Goal: Task Accomplishment & Management: Manage account settings

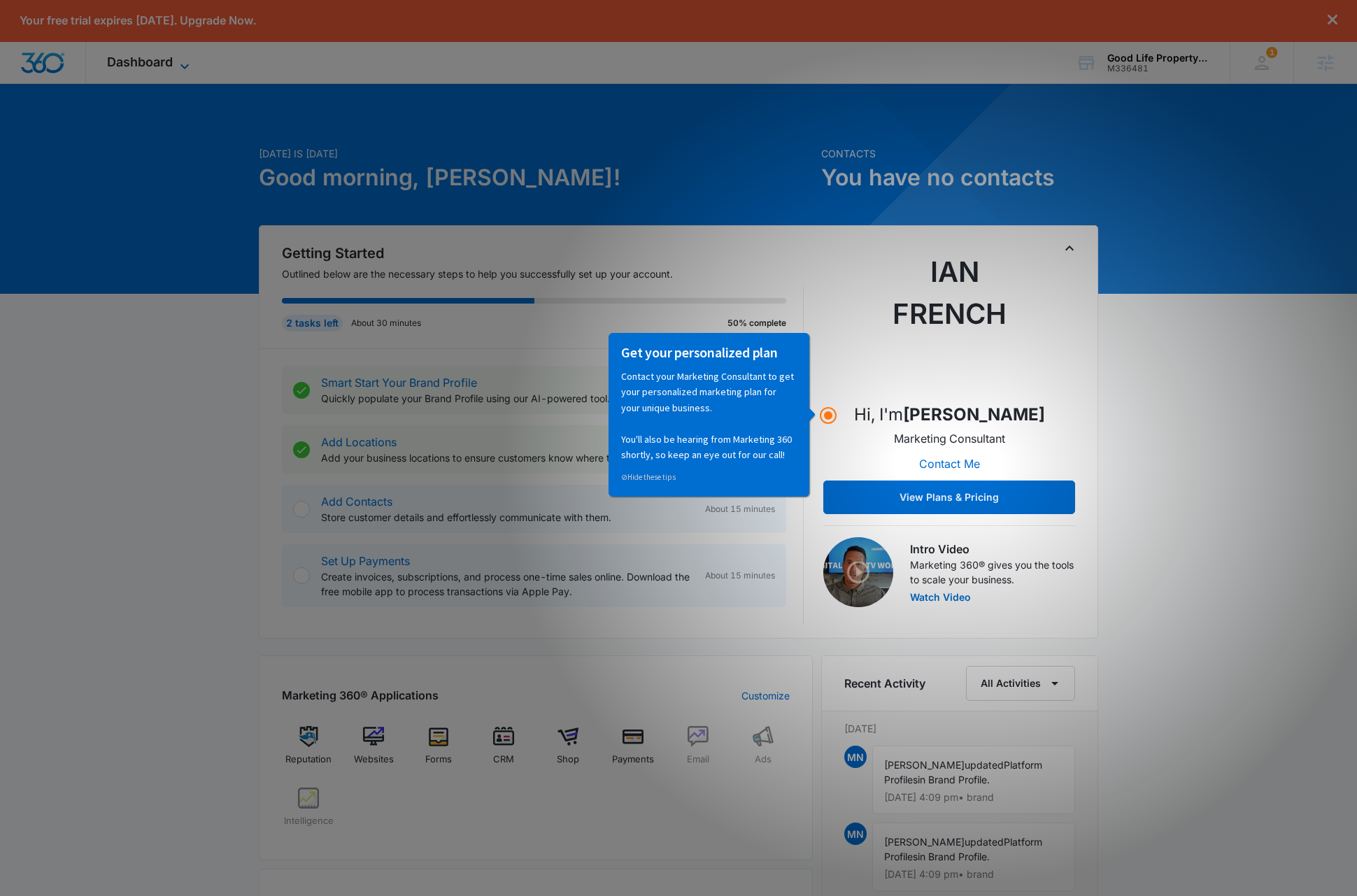
click at [182, 59] on icon at bounding box center [185, 66] width 17 height 17
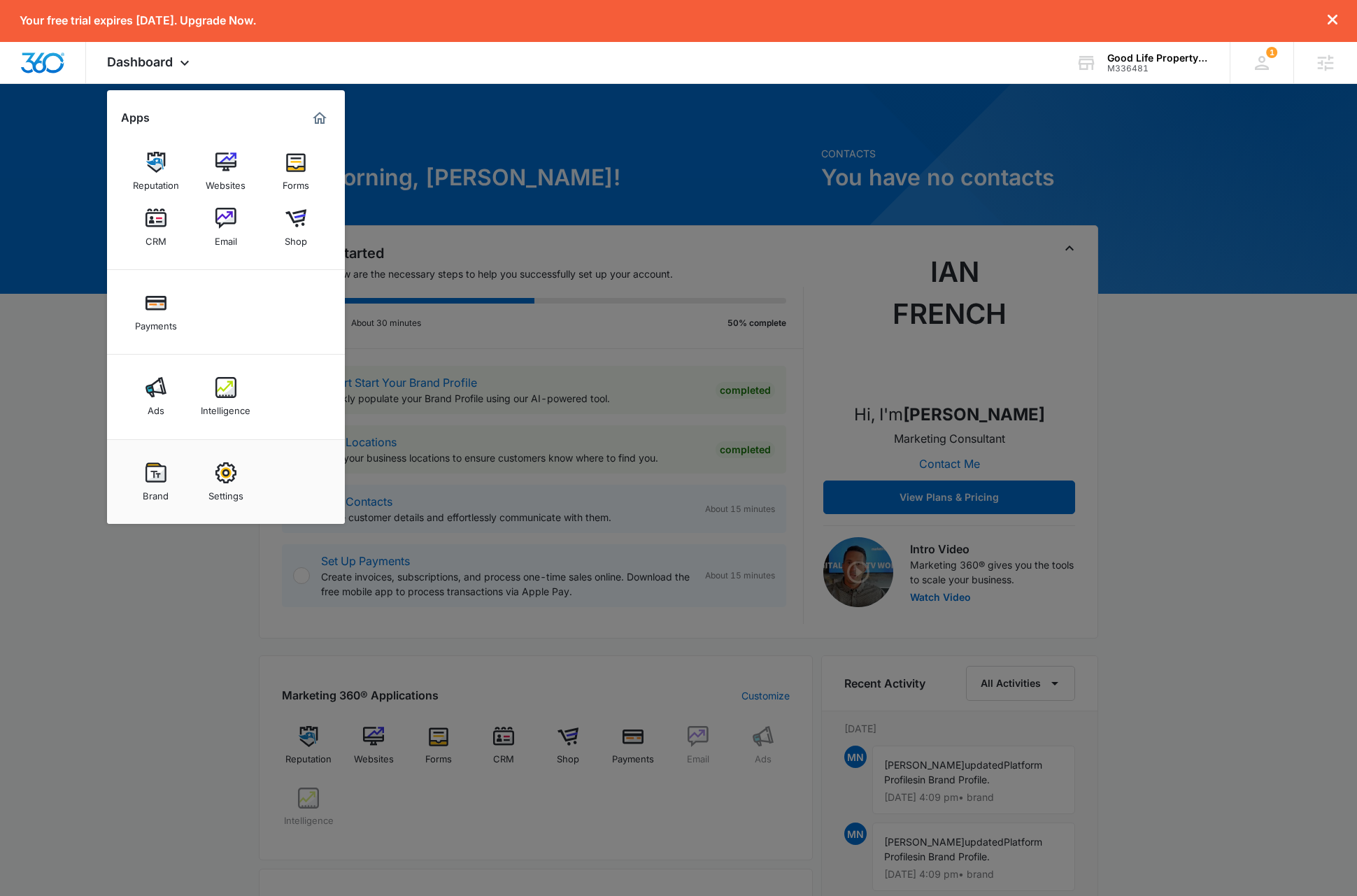
drag, startPoint x: 233, startPoint y: 491, endPoint x: 267, endPoint y: 476, distance: 37.2
click at [233, 490] on div "Settings" at bounding box center [226, 492] width 35 height 18
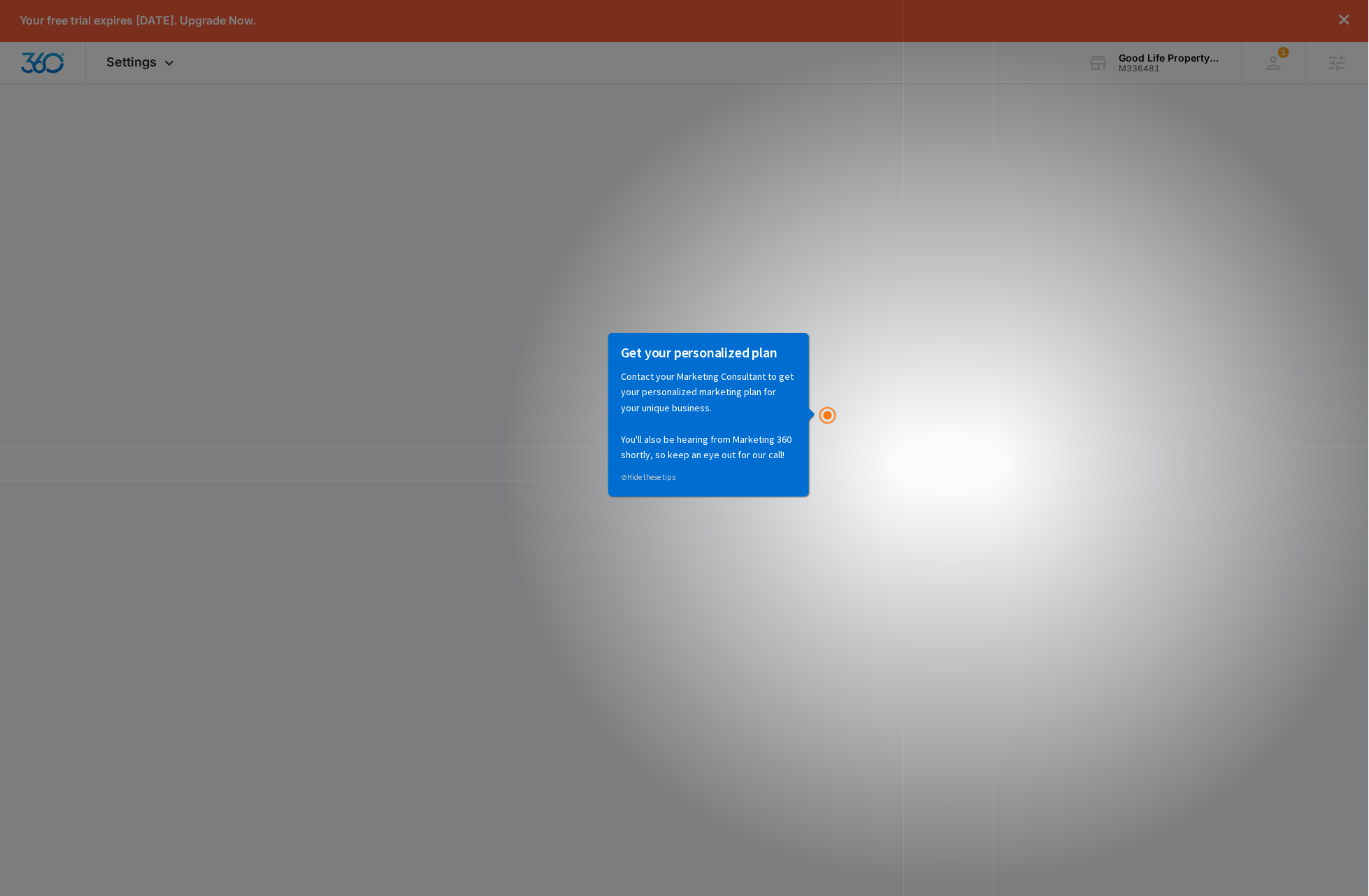
select select "35"
select select "US"
select select "America/Los_Angeles"
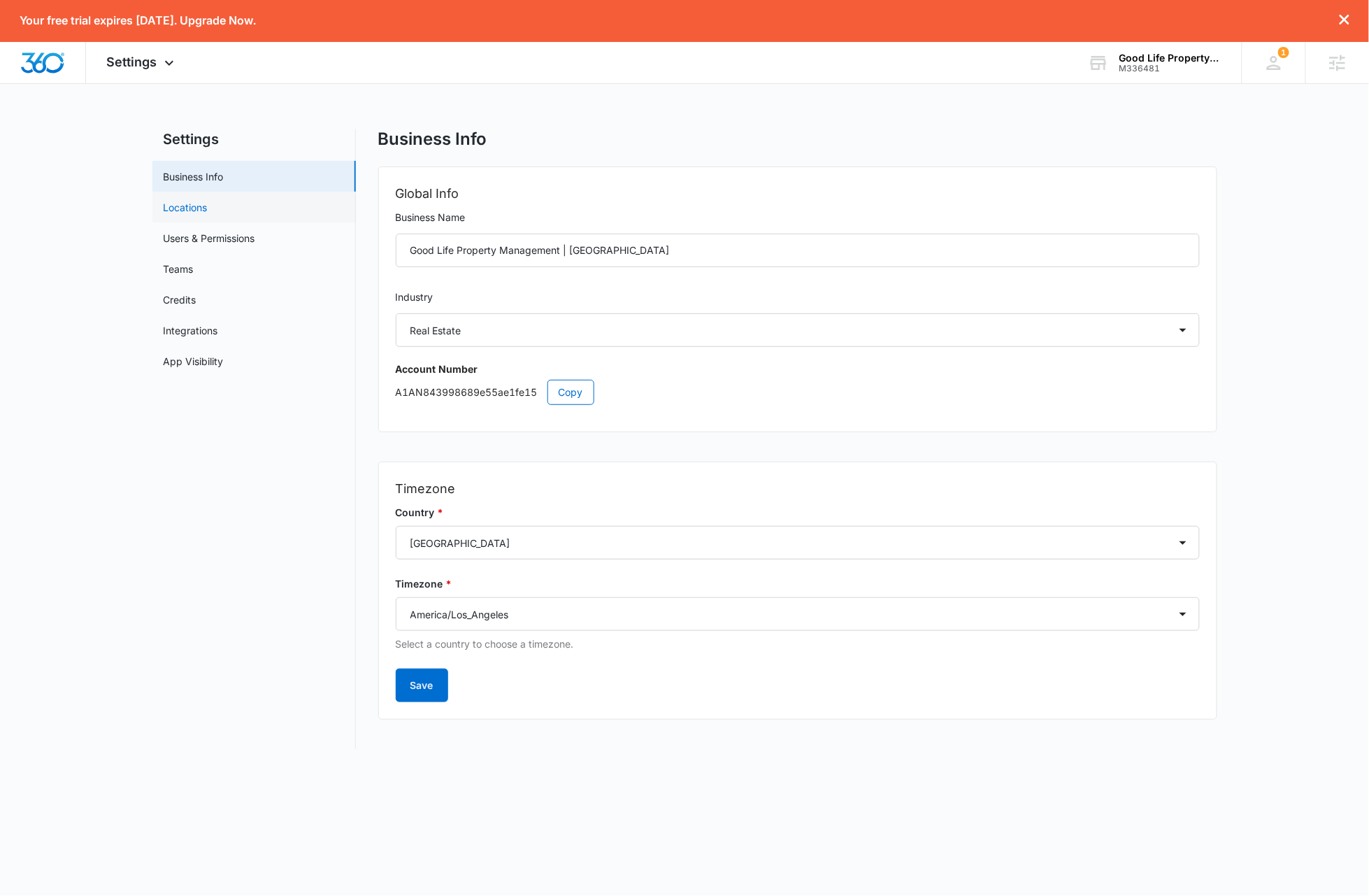
click at [203, 207] on link "Locations" at bounding box center [185, 207] width 44 height 14
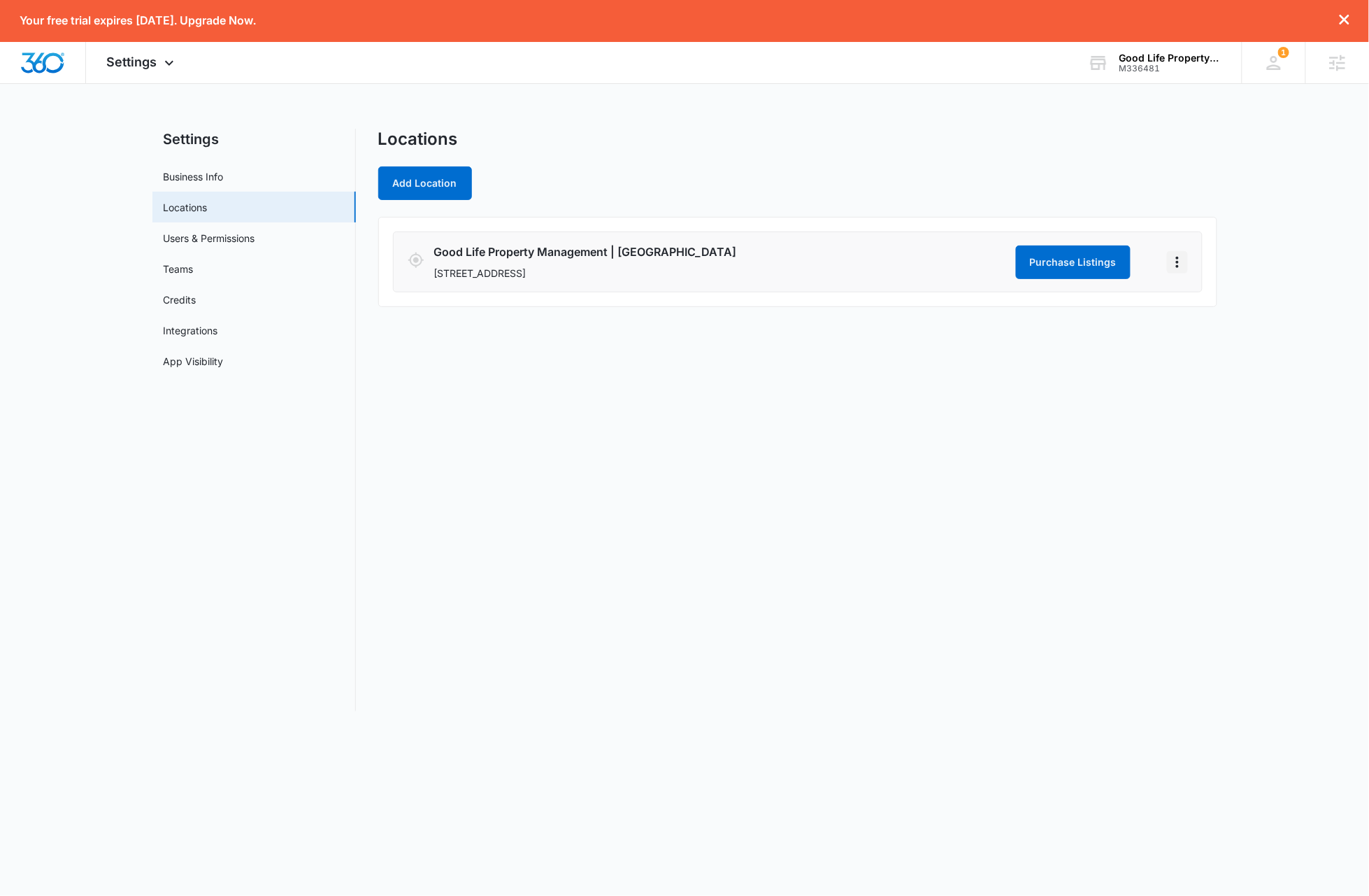
click at [1183, 259] on icon "Actions" at bounding box center [1177, 262] width 17 height 17
click at [1199, 306] on link "Edit" at bounding box center [1193, 301] width 18 height 12
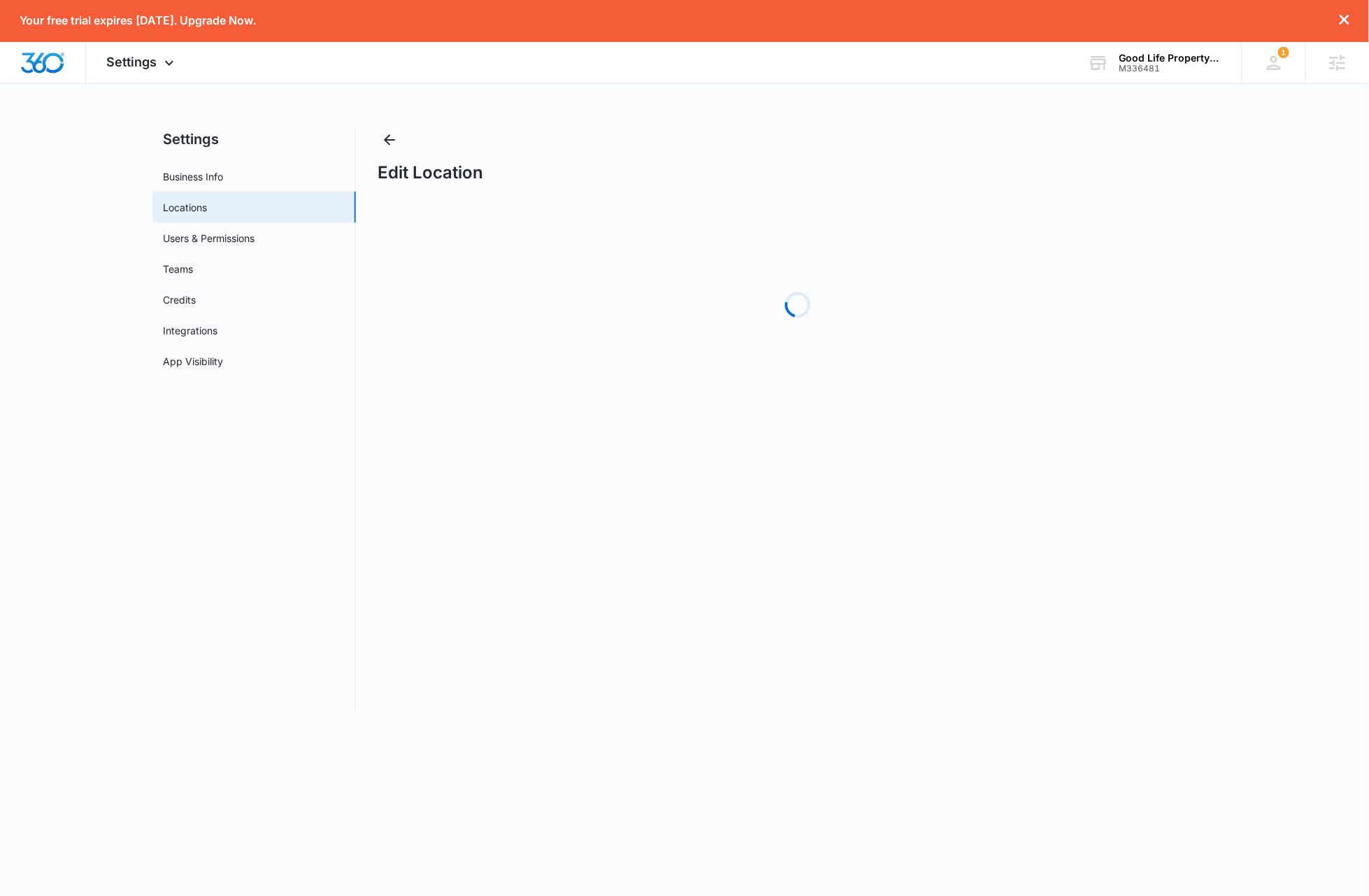
select select "[US_STATE]"
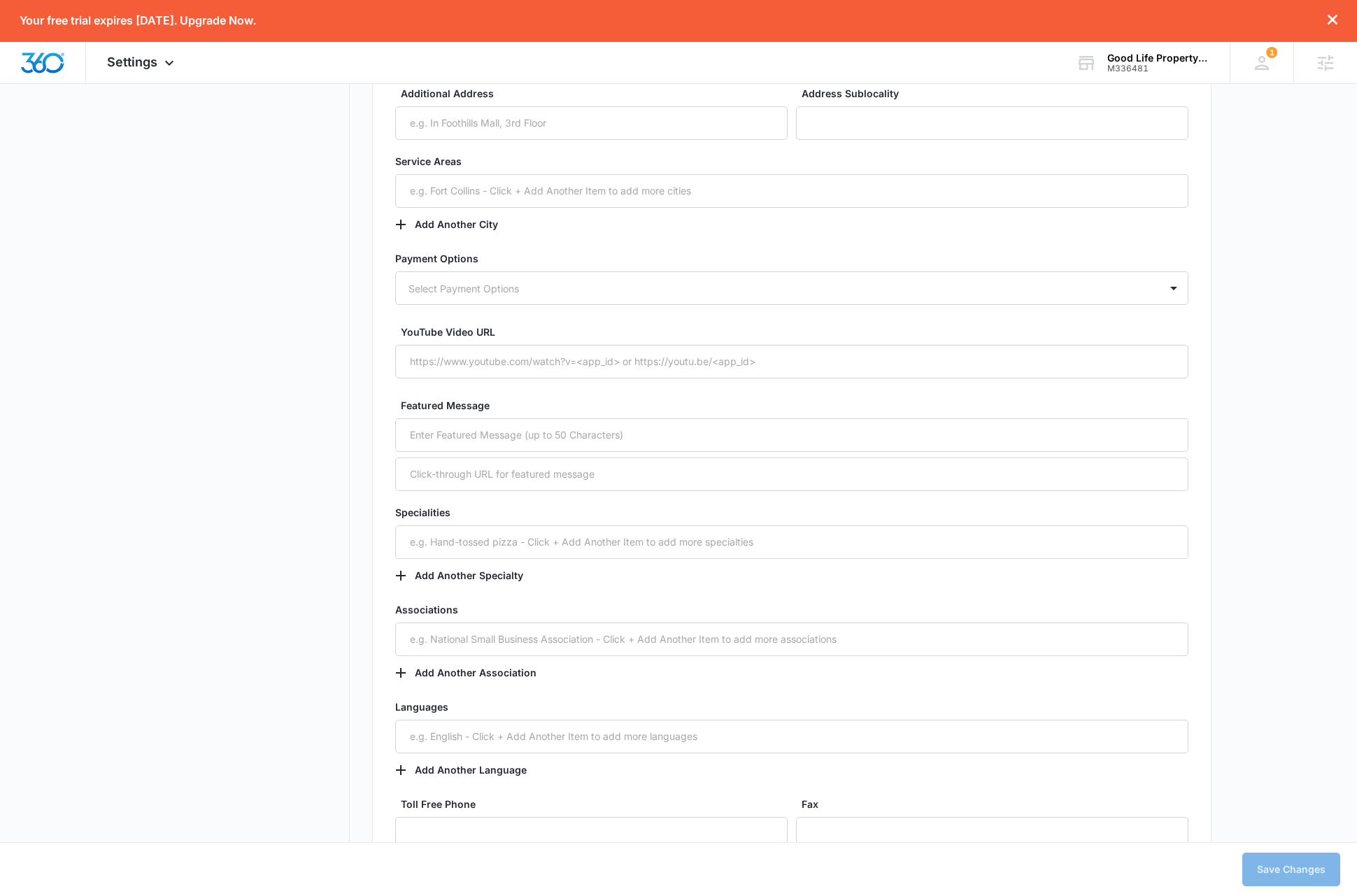
scroll to position [1694, 0]
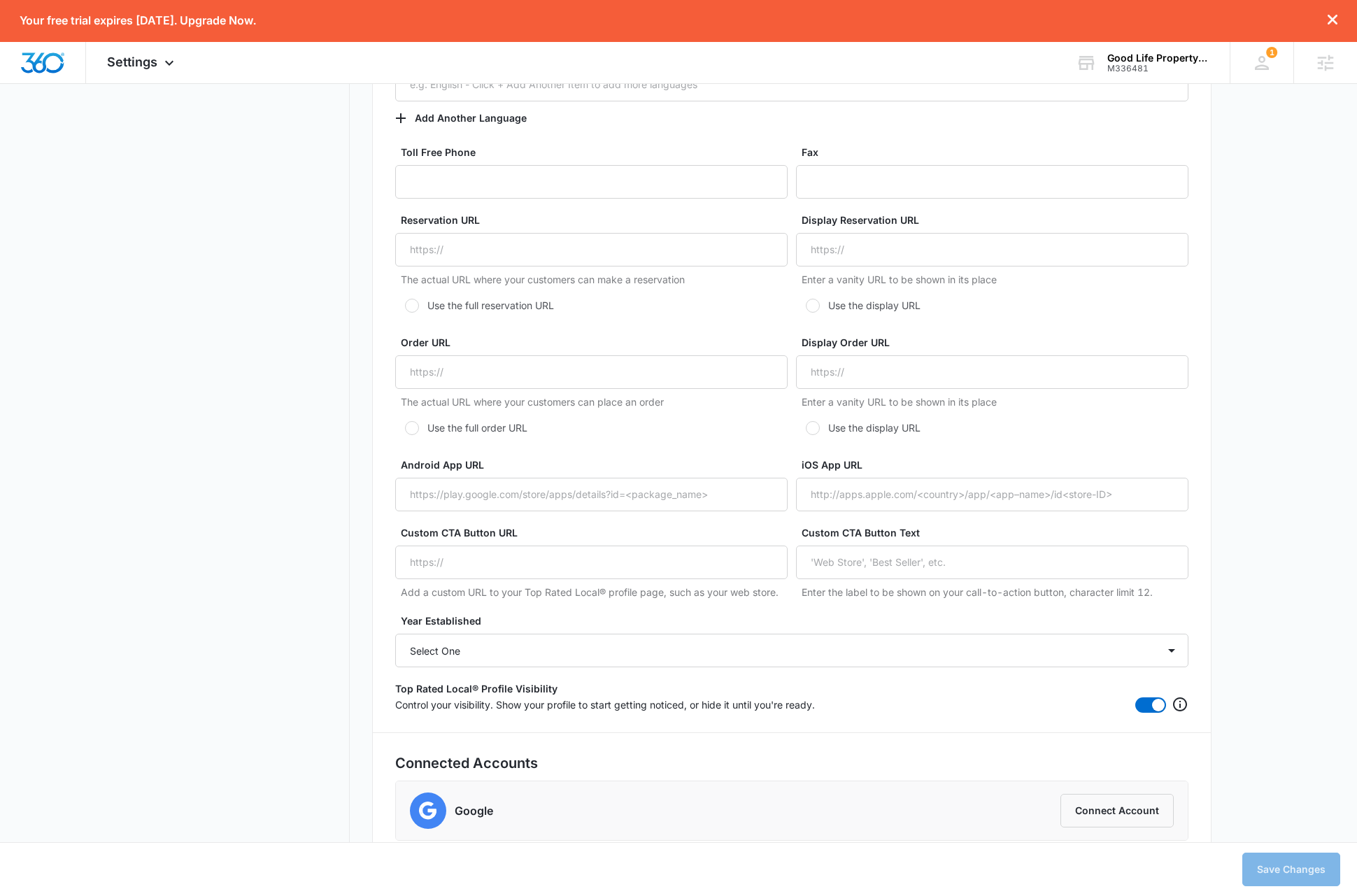
scroll to position [2345, 0]
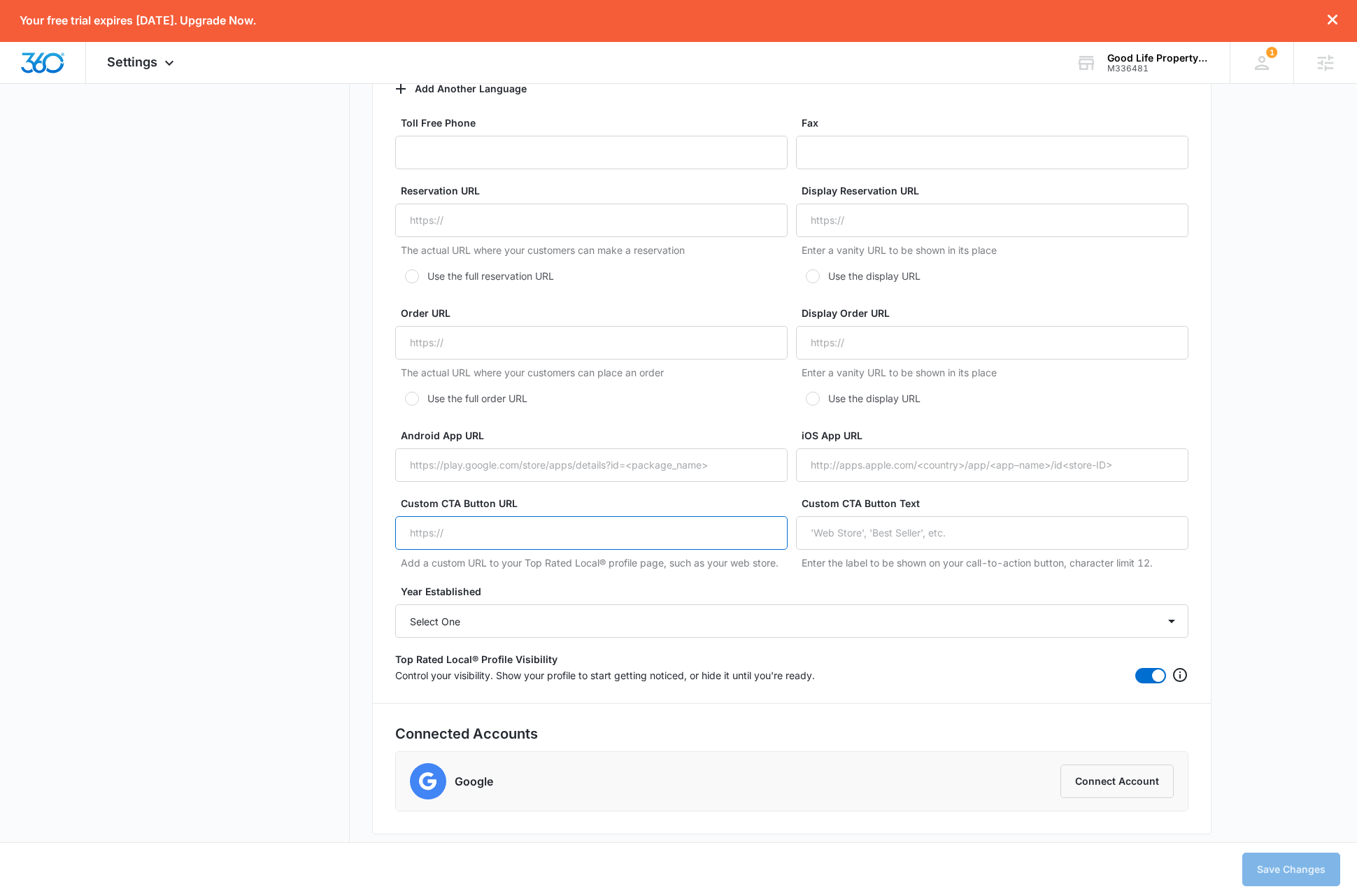
click at [502, 531] on input "Custom CTA Button URL" at bounding box center [591, 533] width 392 height 34
paste input "[URL][DOMAIN_NAME]"
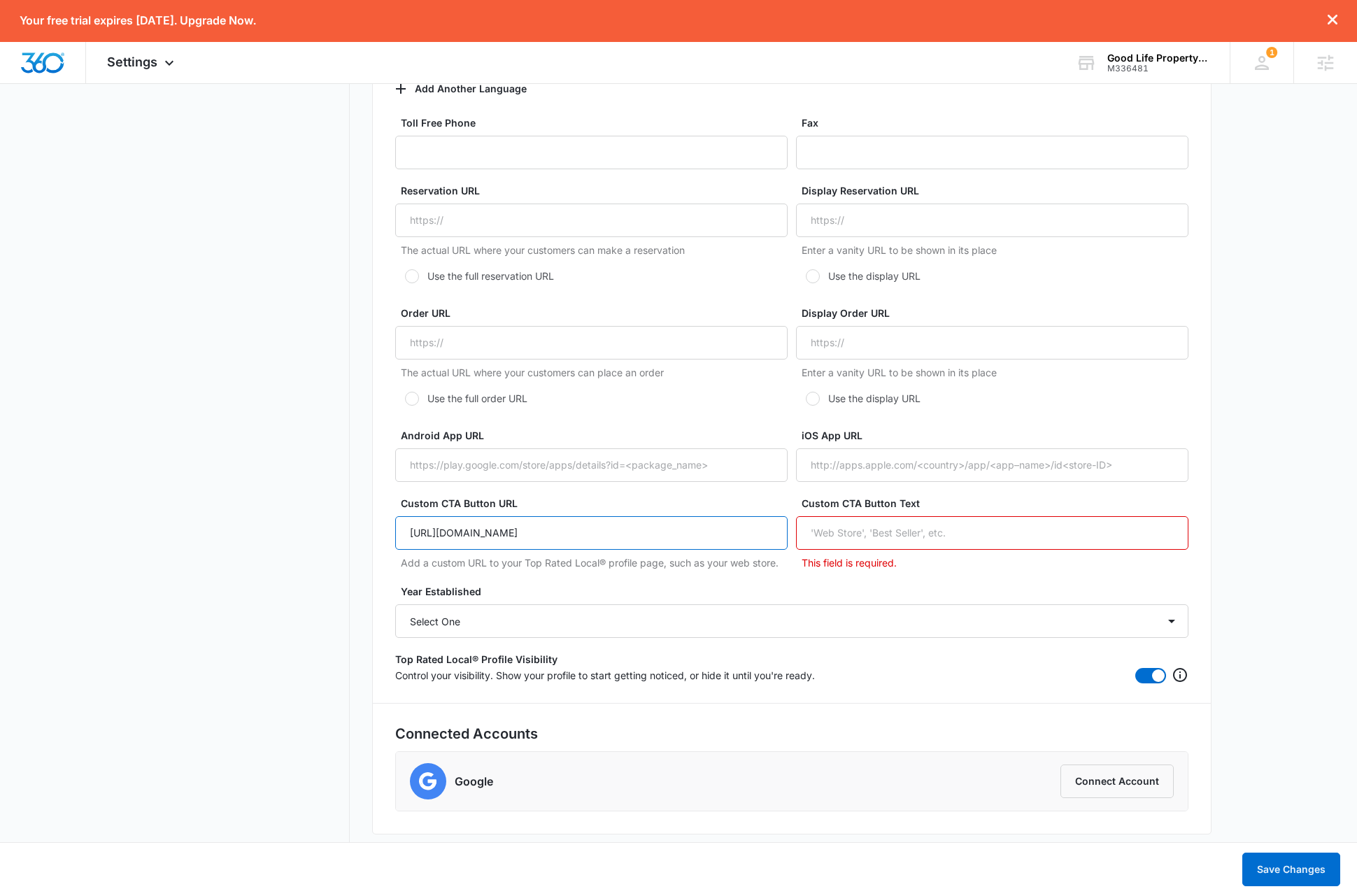
type input "[URL][DOMAIN_NAME]"
click at [992, 535] on input "Custom CTA Button Text" at bounding box center [992, 533] width 392 height 34
type input "Learn More!"
click at [597, 587] on label "Year Established" at bounding box center [797, 591] width 793 height 14
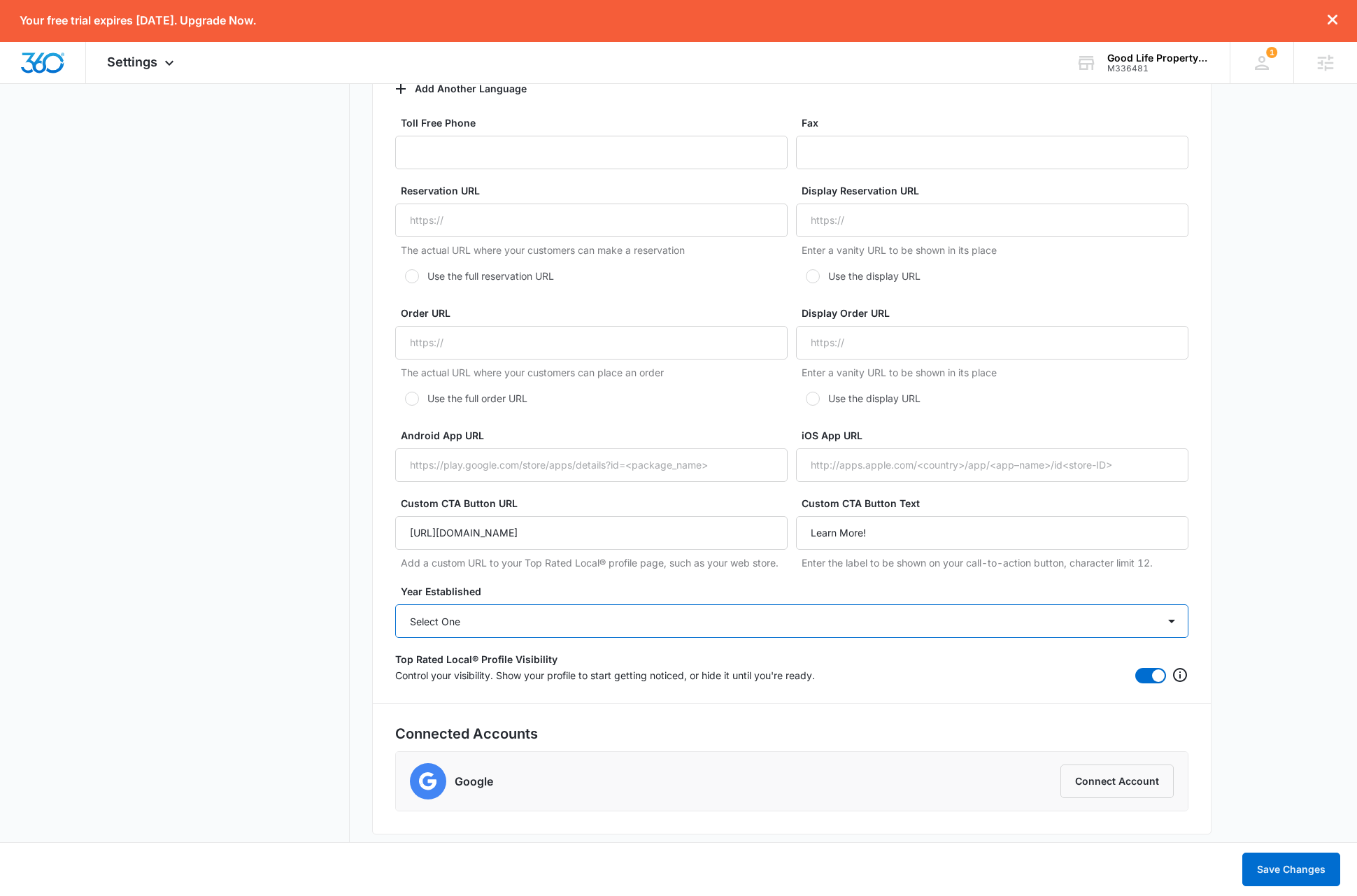
click at [597, 604] on select "Select One 2025 2024 2023 2022 2021 2020 2019 2018 2017 2016 2015 2014 2013 201…" at bounding box center [791, 621] width 793 height 34
click at [1296, 877] on button "Save Changes" at bounding box center [1291, 870] width 98 height 34
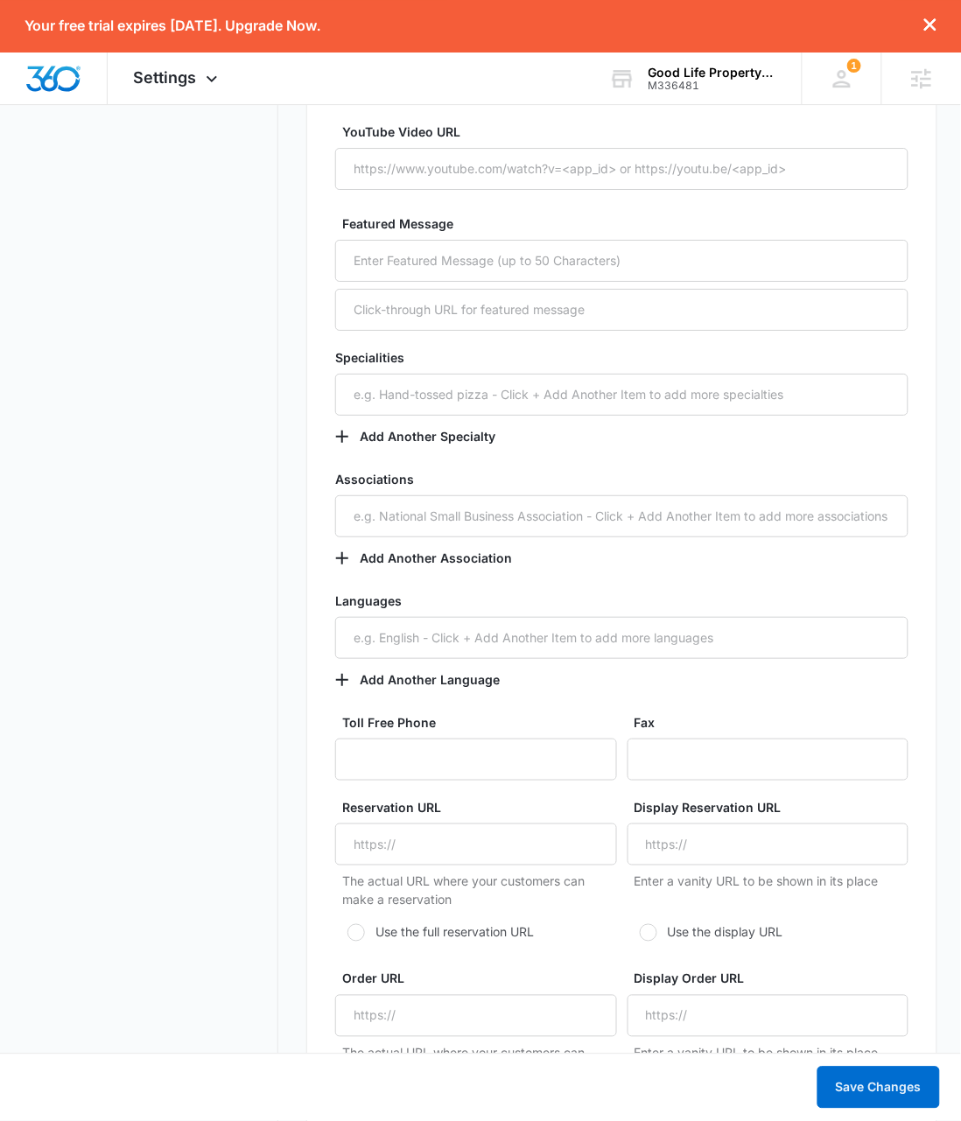
scroll to position [0, 0]
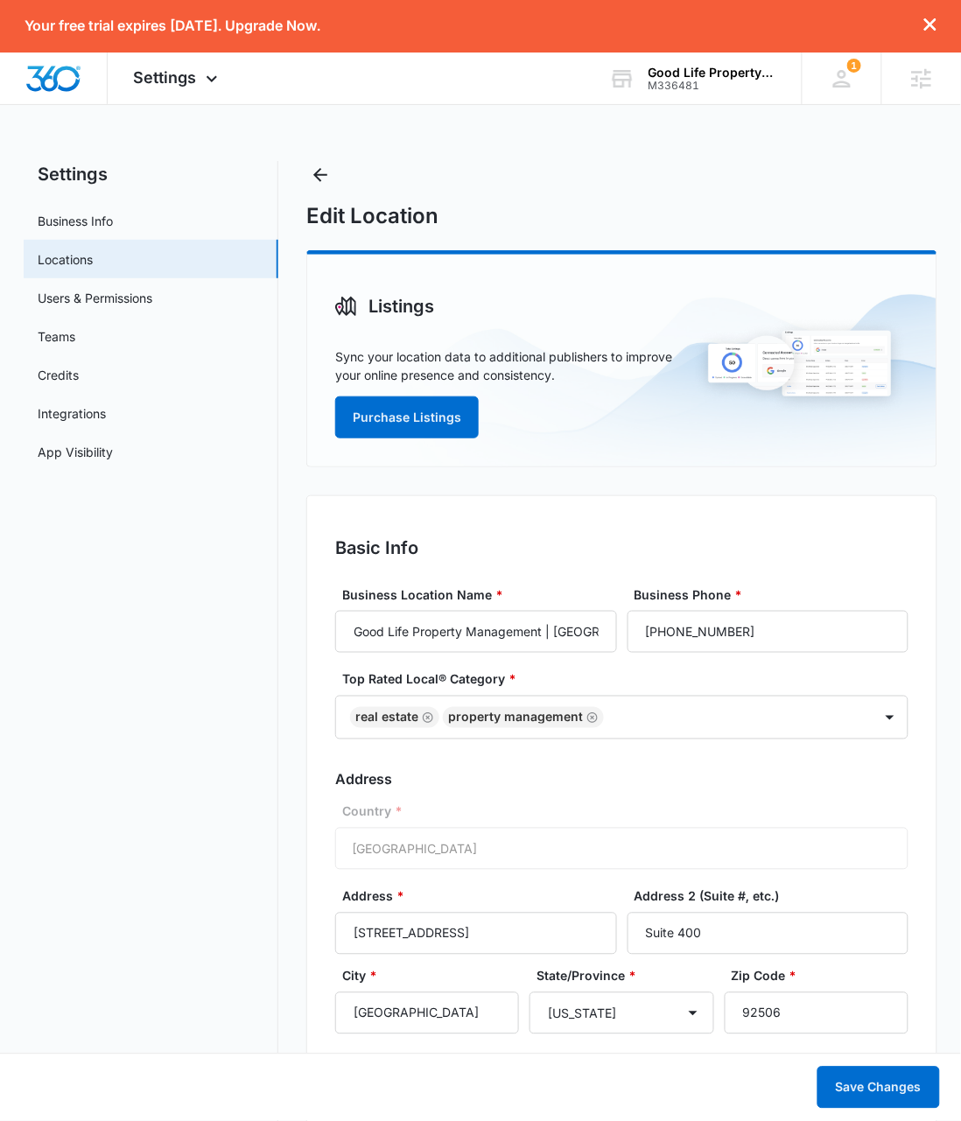
click at [85, 220] on link "Business Info" at bounding box center [75, 221] width 75 height 18
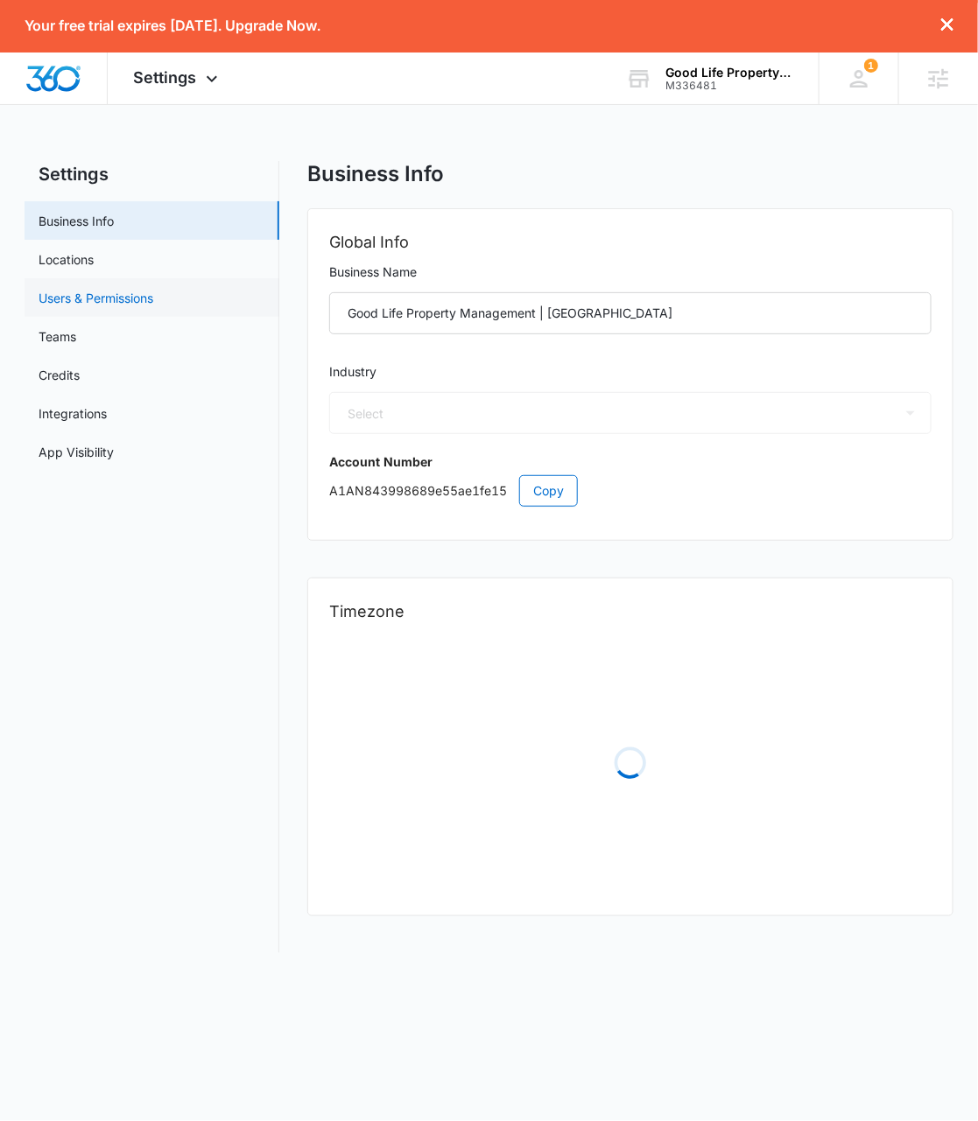
select select "35"
select select "US"
select select "America/Los_Angeles"
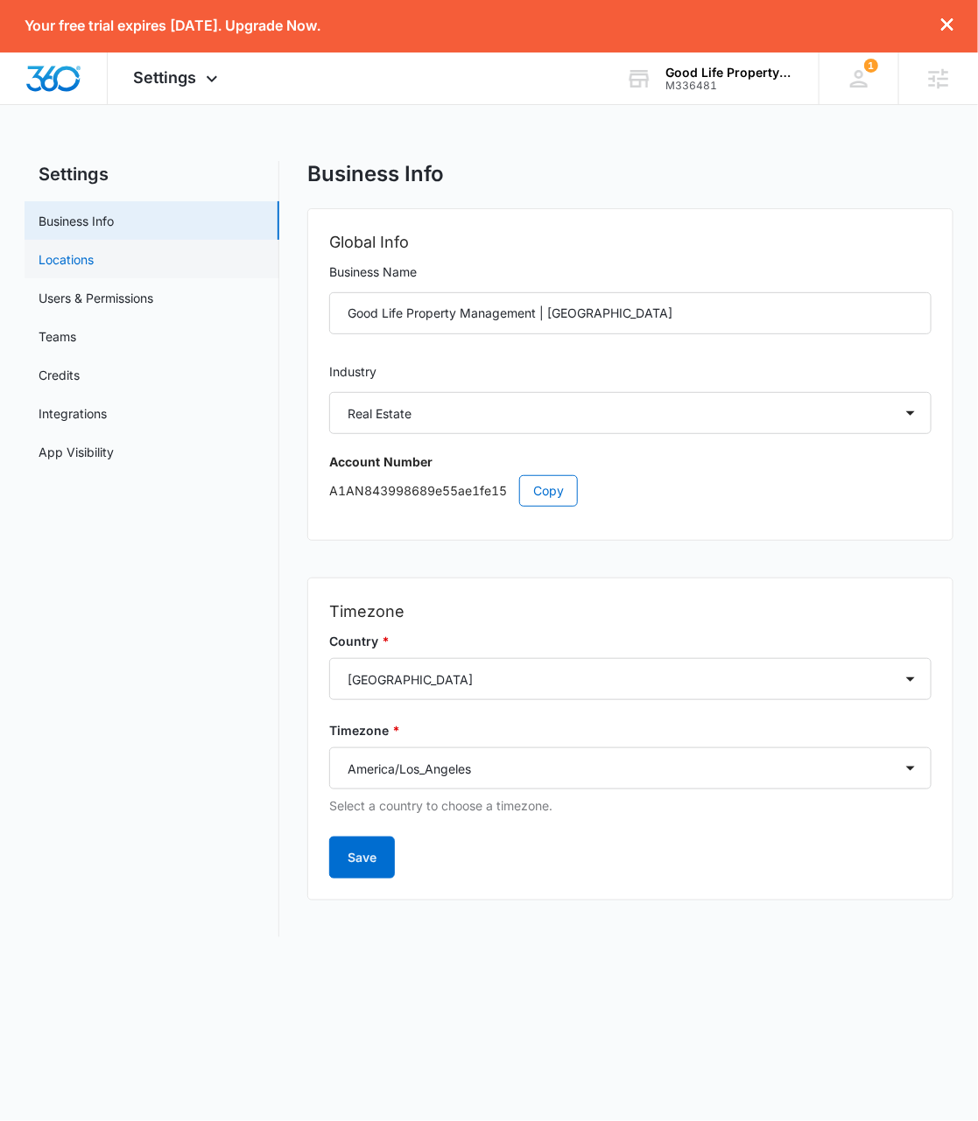
click at [77, 263] on link "Locations" at bounding box center [66, 259] width 55 height 18
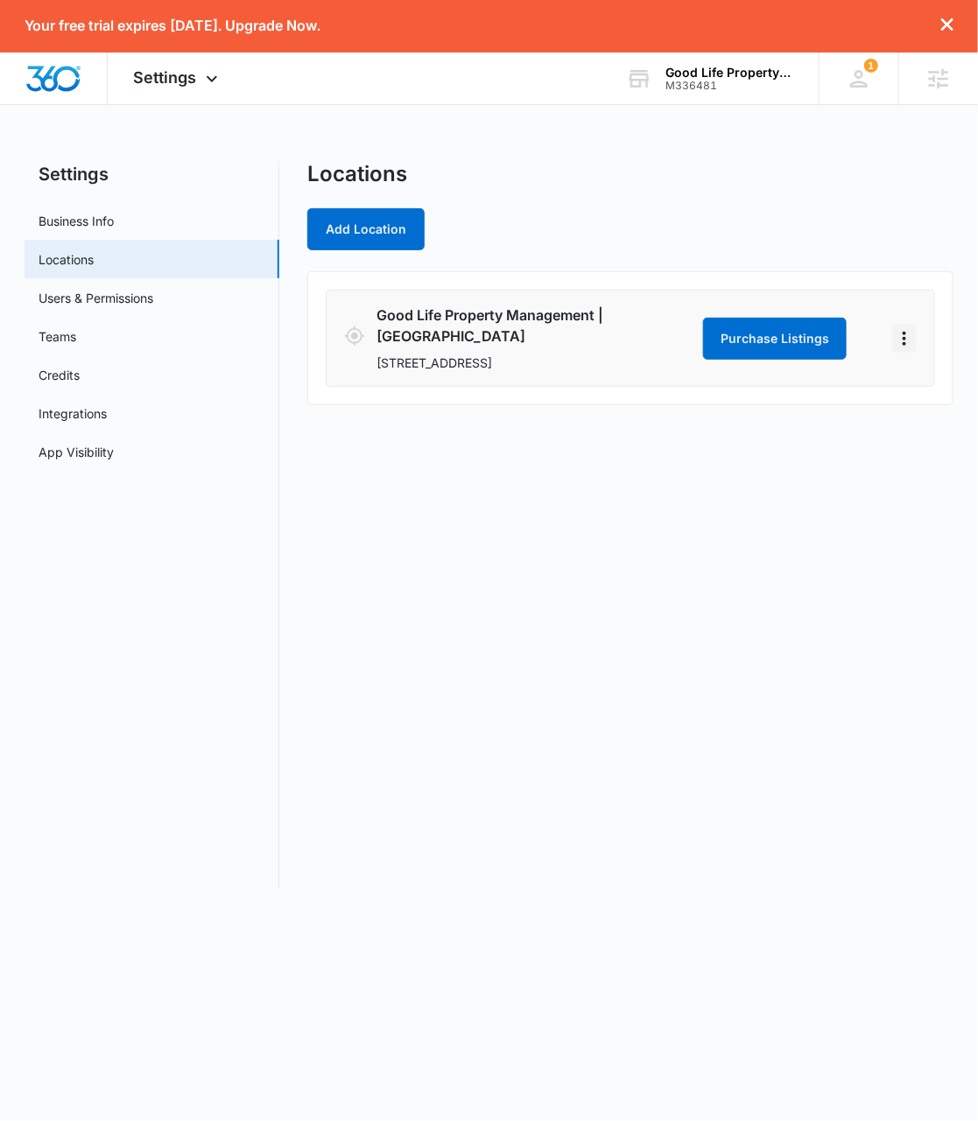
click at [907, 333] on icon "Actions" at bounding box center [903, 338] width 21 height 21
click at [873, 374] on link "Edit" at bounding box center [862, 376] width 22 height 15
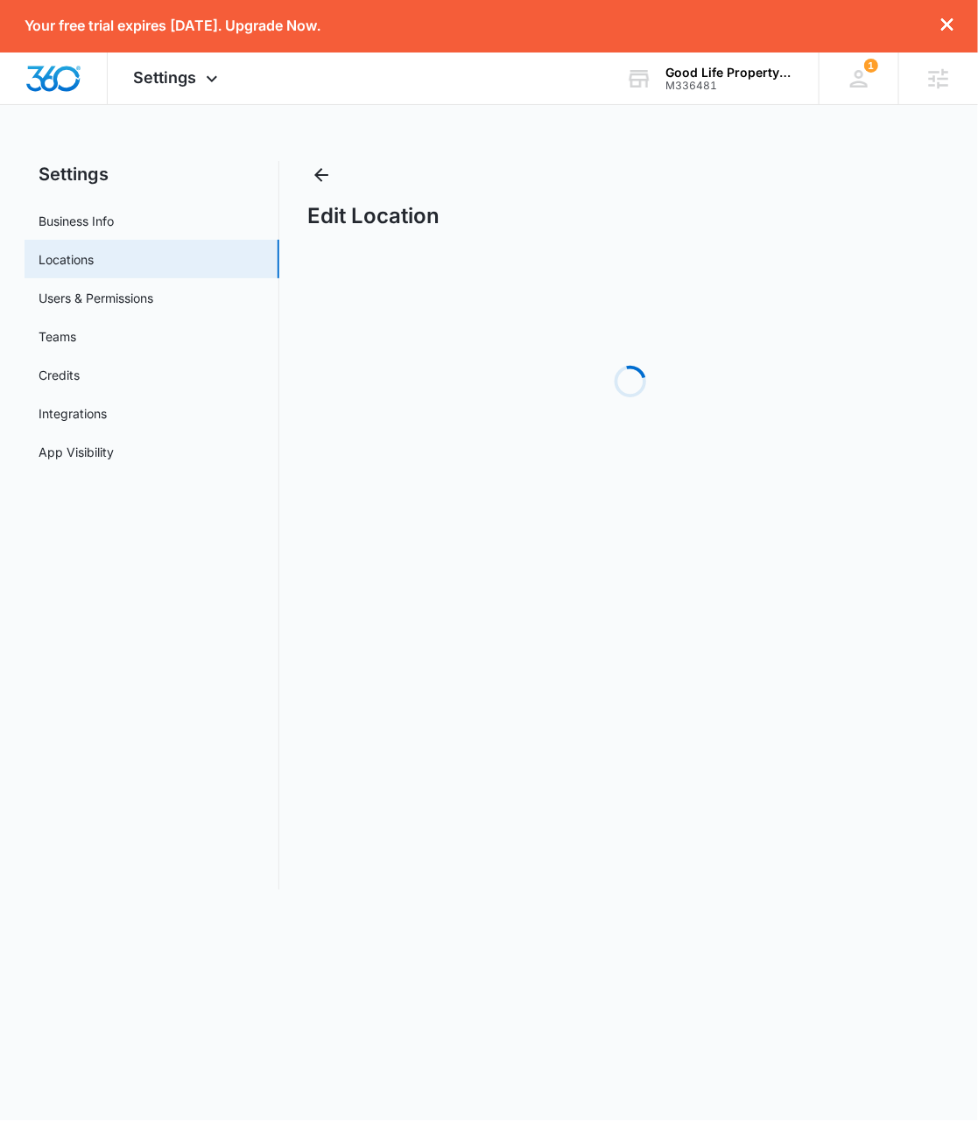
select select "[US_STATE]"
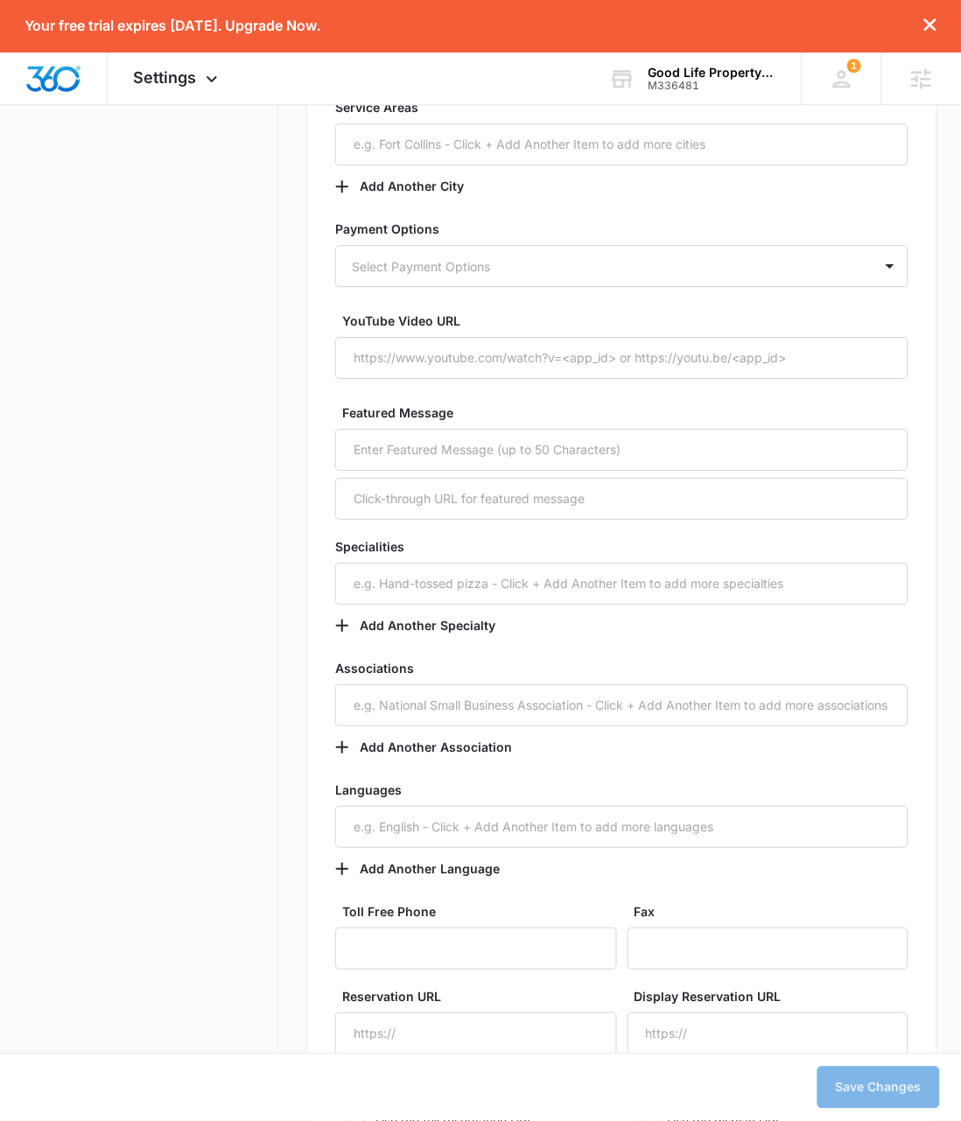
scroll to position [2160, 0]
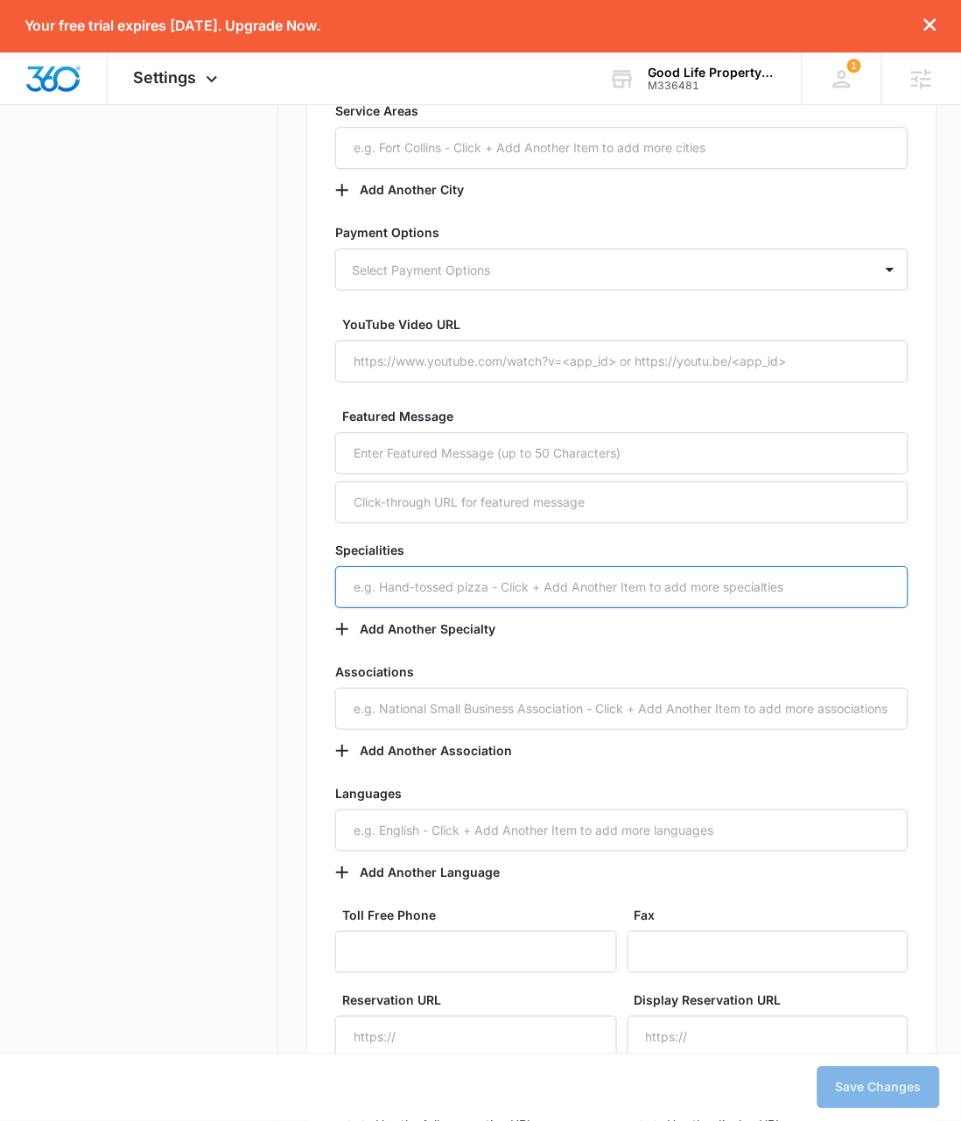
click at [411, 587] on input "text" at bounding box center [621, 587] width 572 height 42
type input "Non-CA Tax Compliance"
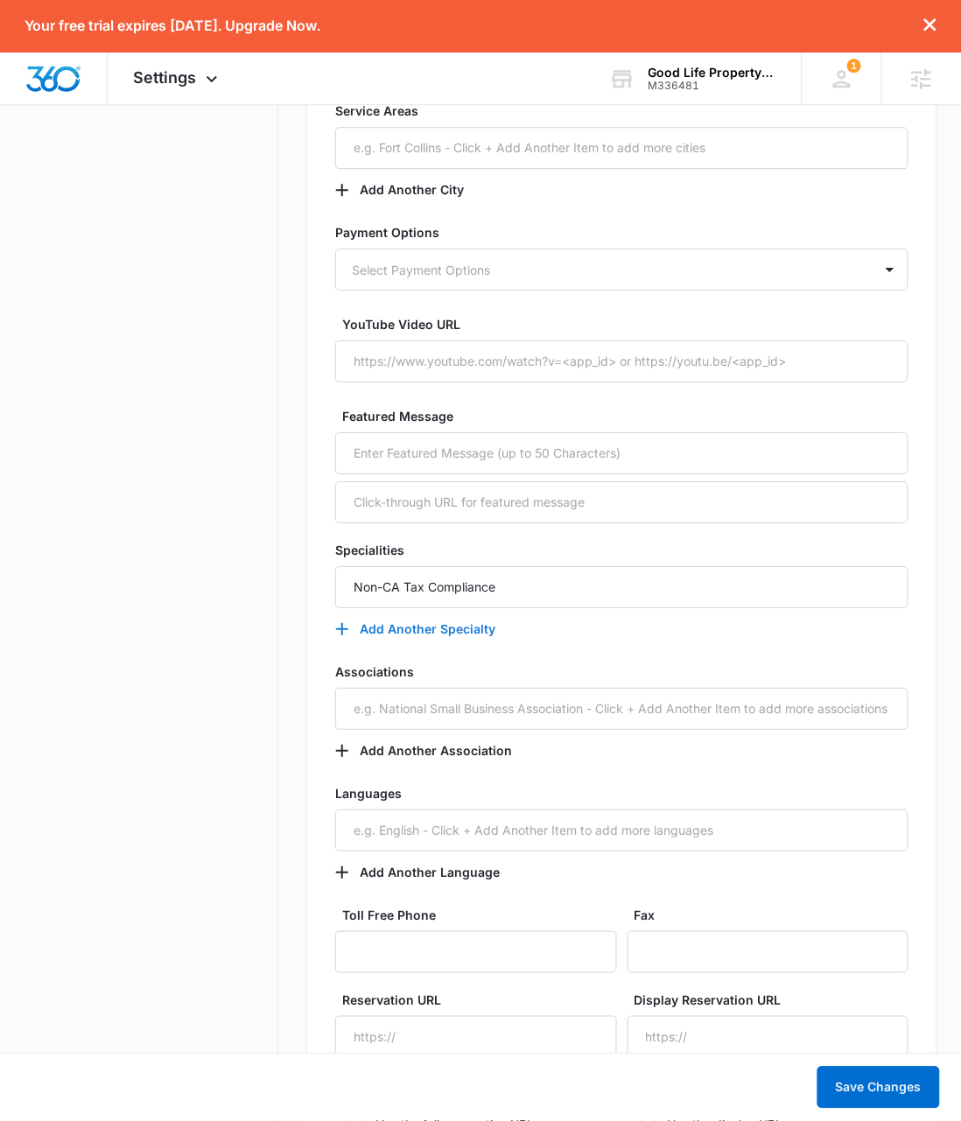
click at [484, 630] on button "Add Another Specialty" at bounding box center [424, 629] width 178 height 42
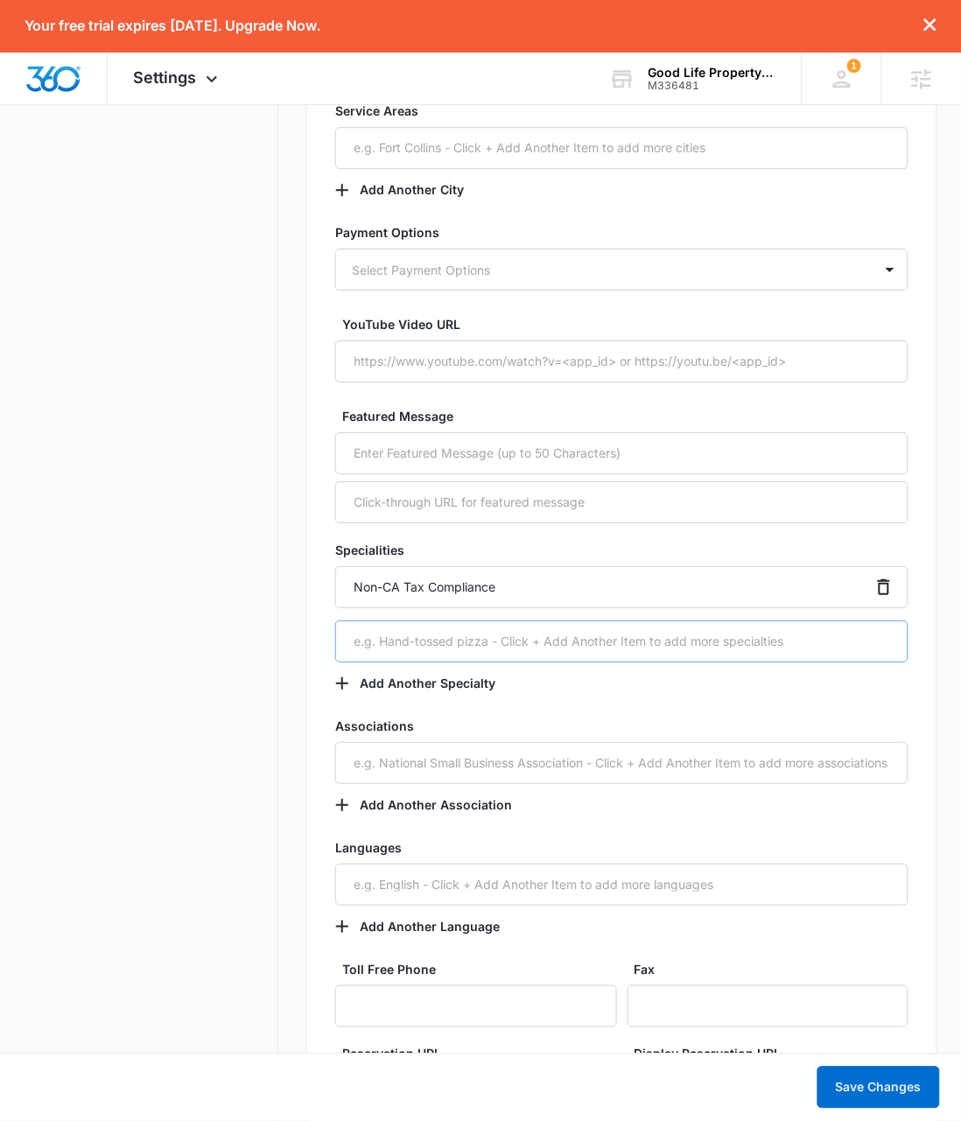
click at [480, 639] on input "text" at bounding box center [621, 641] width 572 height 42
type input "Monthly Management Fee (Multifamily 5-15 units)"
click at [438, 687] on button "Add Another Specialty" at bounding box center [424, 683] width 178 height 42
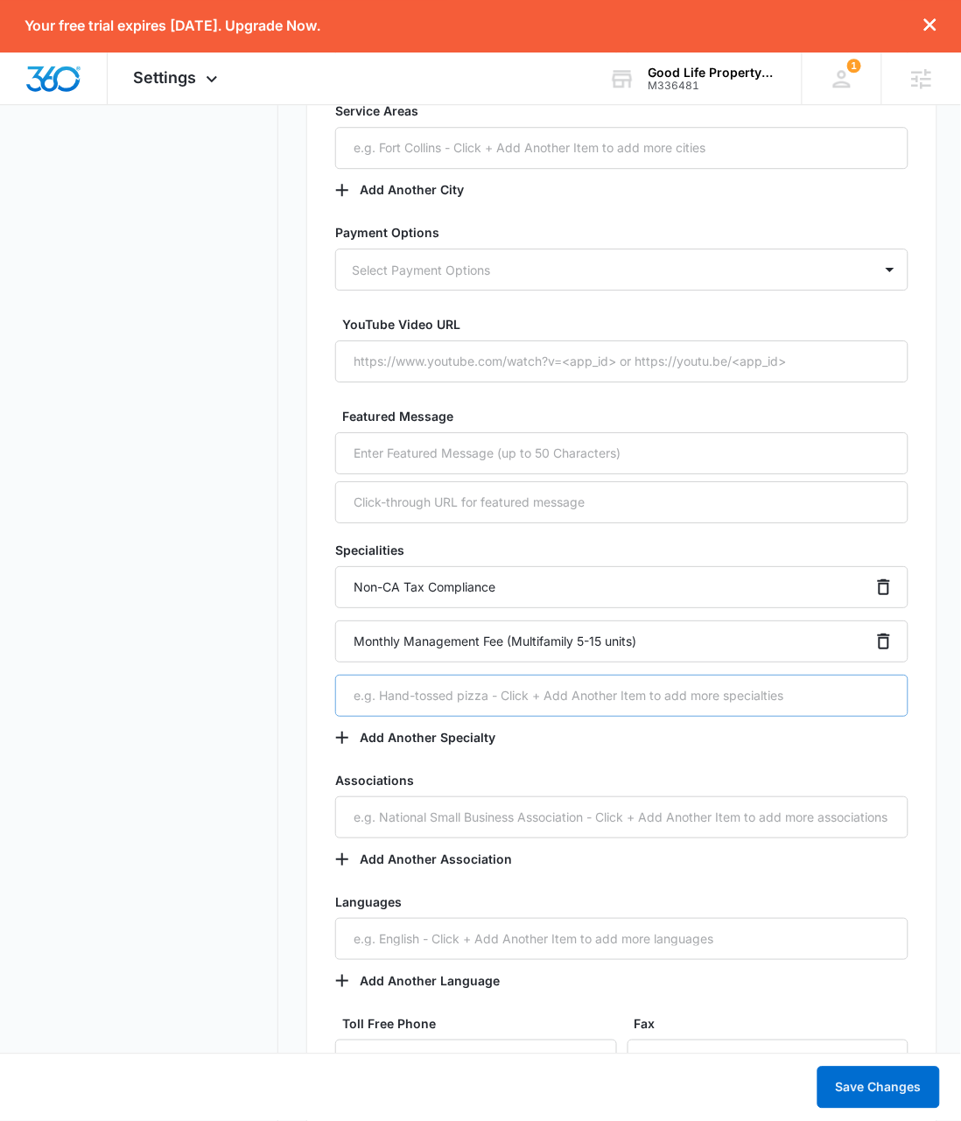
click at [424, 699] on input "text" at bounding box center [621, 696] width 572 height 42
type input "Tenant Placement Only"
click at [200, 676] on nav "Settings Business Info Locations Users & Permissions Teams Credits Integrations…" at bounding box center [151, 21] width 255 height 4040
click at [868, 1093] on button "Save Changes" at bounding box center [878, 1088] width 123 height 42
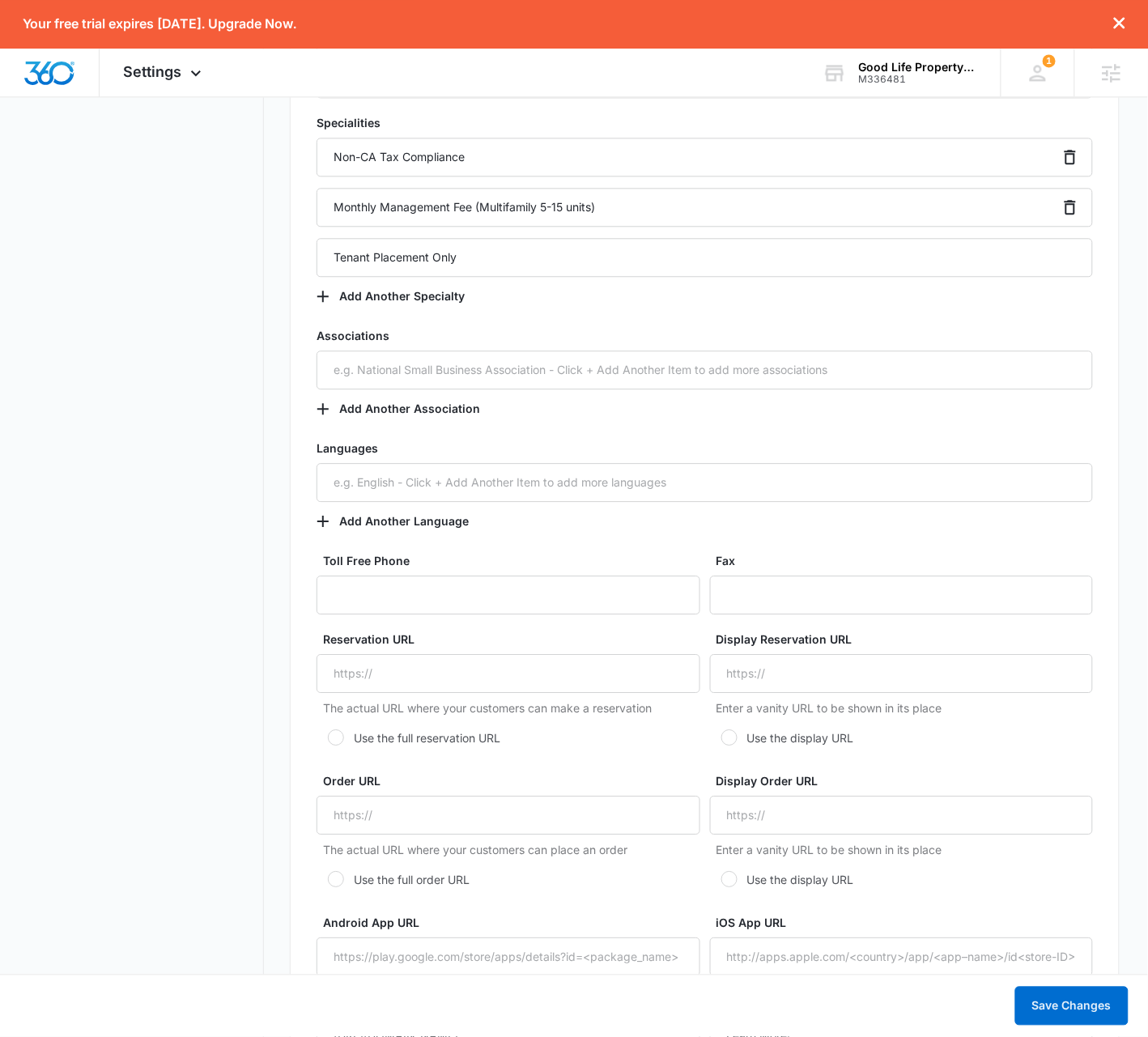
scroll to position [2389, 0]
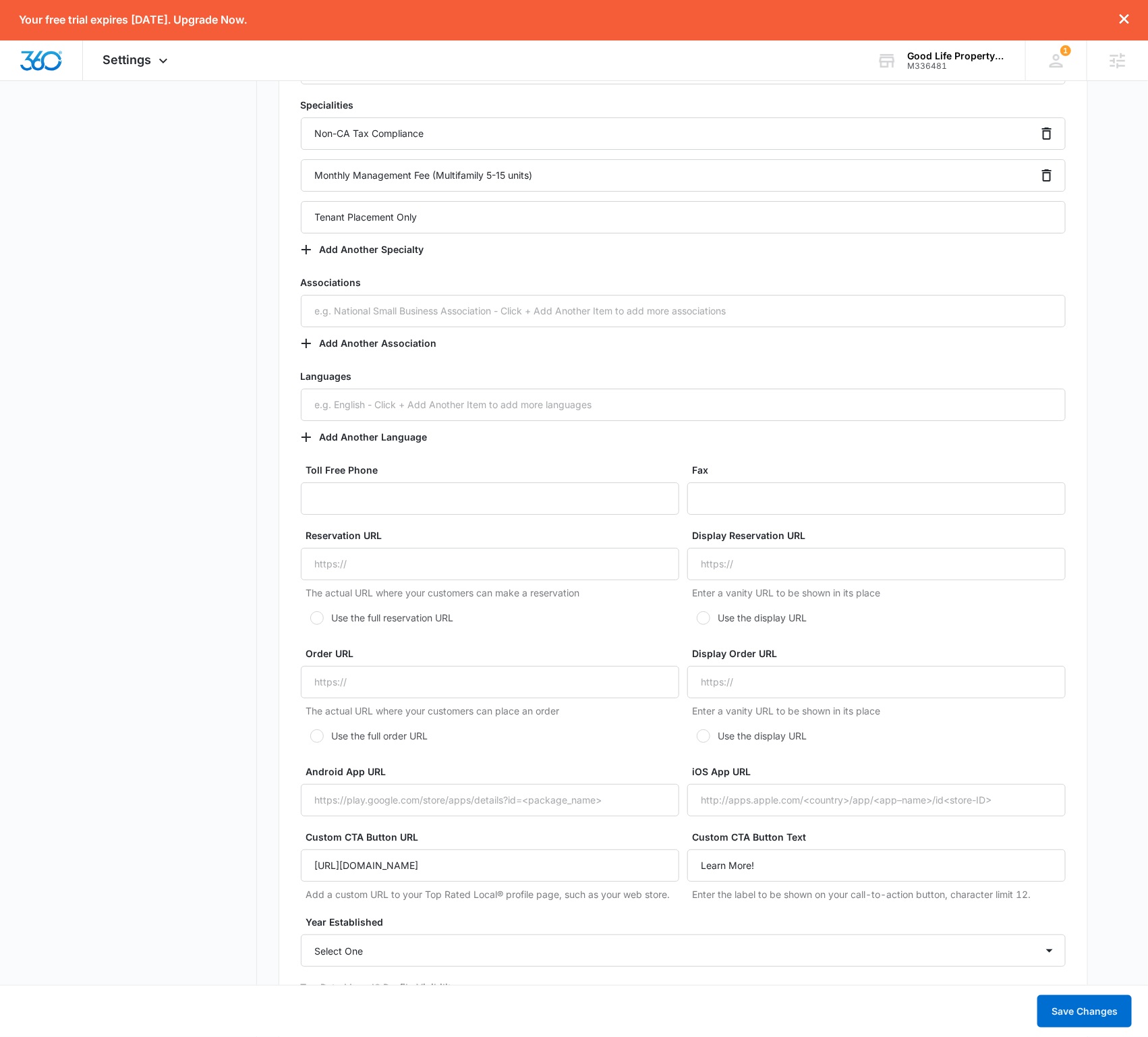
scroll to position [1992, 0]
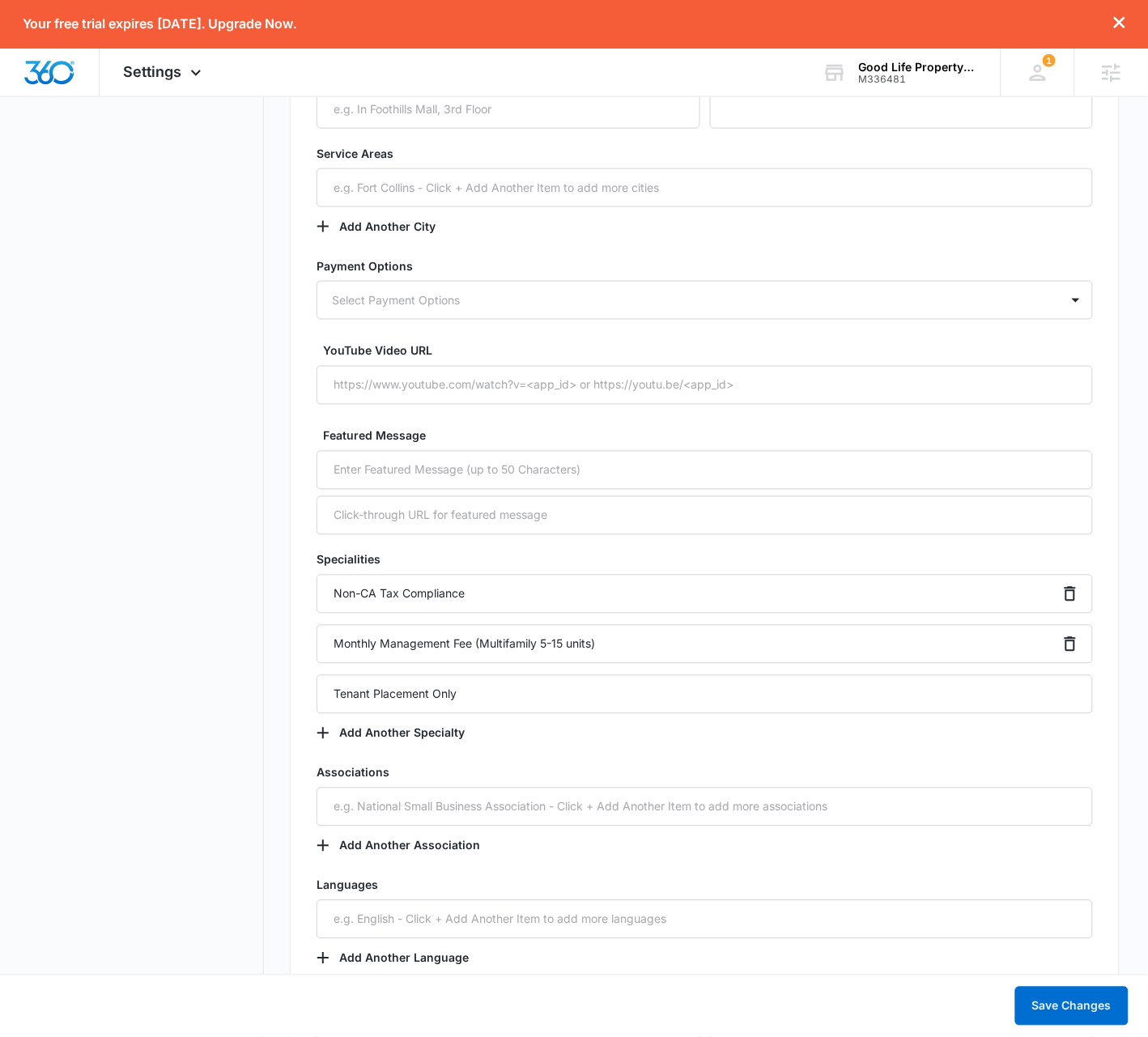
scroll to position [1642, 0]
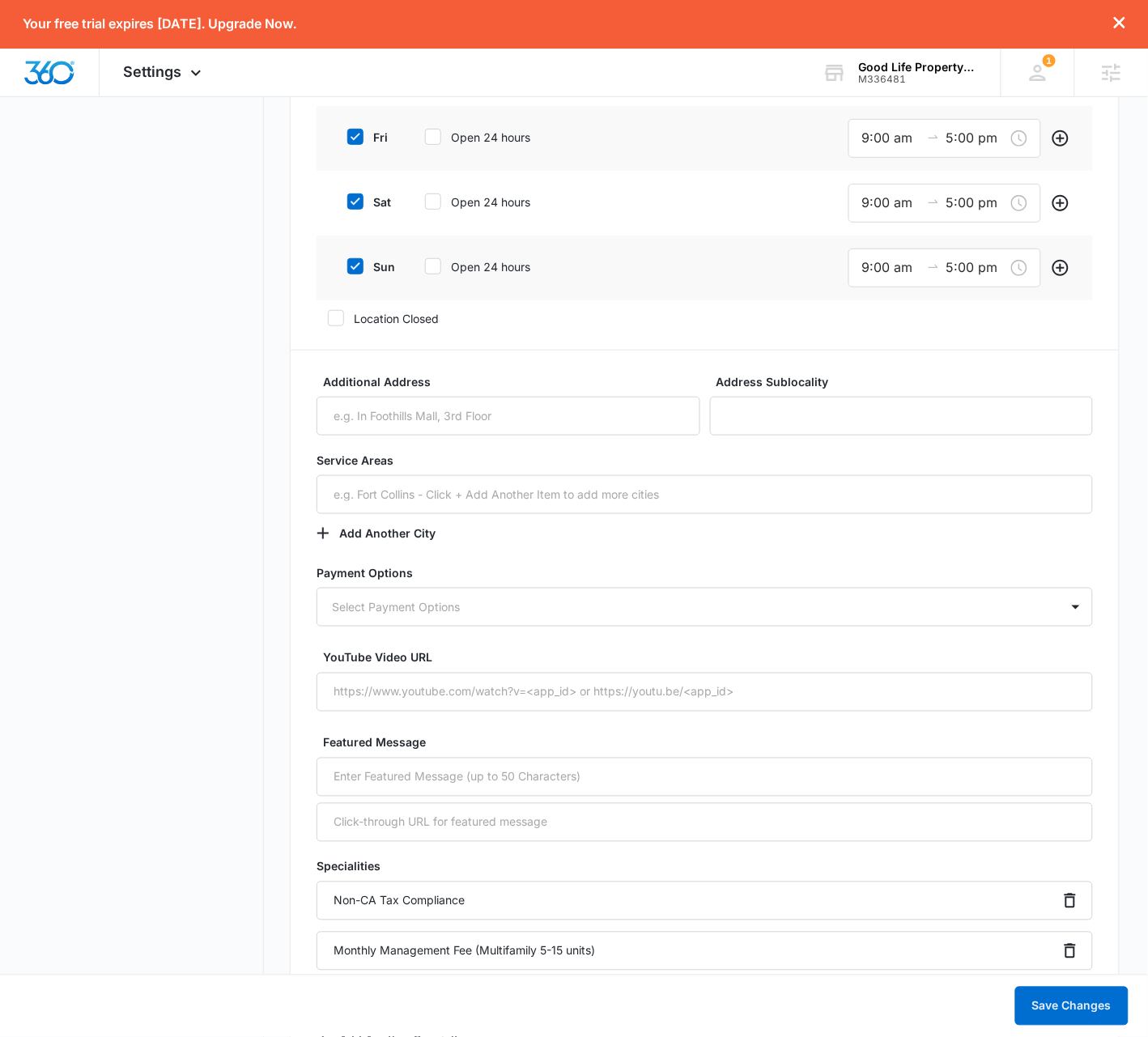
click at [158, 455] on nav "Settings Business Info Locations Users & Permissions Teams Credits Integrations…" at bounding box center [146, 352] width 236 height 3690
